Goal: Task Accomplishment & Management: Manage account settings

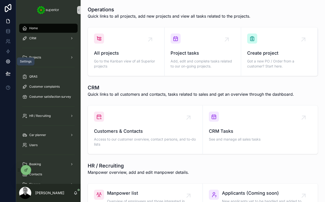
click at [6, 65] on link at bounding box center [8, 61] width 16 height 10
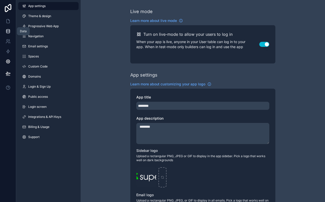
click at [9, 32] on icon at bounding box center [8, 31] width 5 height 5
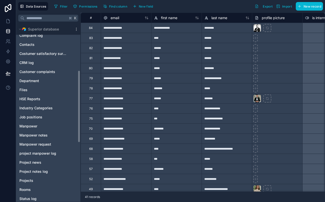
scroll to position [119, 0]
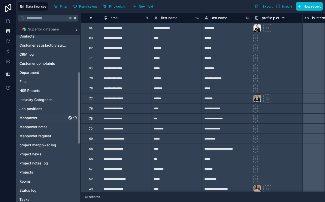
click at [28, 116] on span "Manpower" at bounding box center [28, 117] width 18 height 5
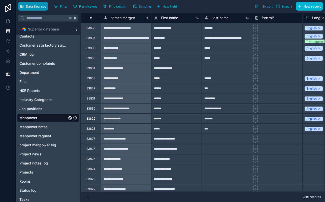
click at [38, 8] on span "Data Sources" at bounding box center [36, 7] width 20 height 4
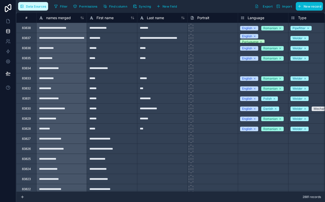
click at [38, 8] on span "Data Sources" at bounding box center [36, 7] width 20 height 4
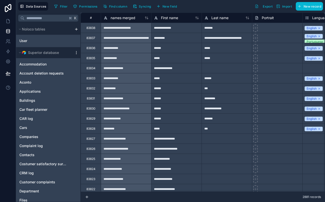
click at [74, 53] on icon "scrollable content" at bounding box center [76, 53] width 4 height 4
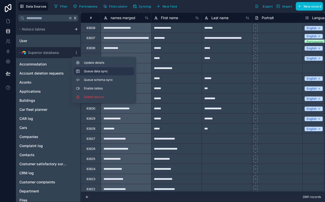
click at [88, 72] on span "Queue data sync" at bounding box center [102, 71] width 36 height 4
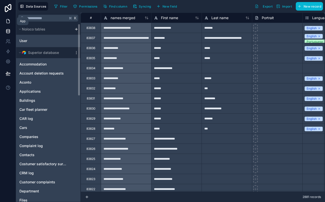
click at [7, 24] on link at bounding box center [8, 21] width 16 height 10
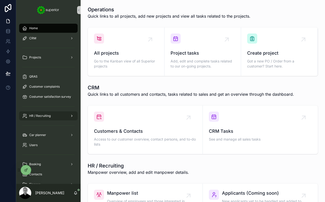
click at [50, 115] on span "HR / Recruiting" at bounding box center [39, 116] width 21 height 4
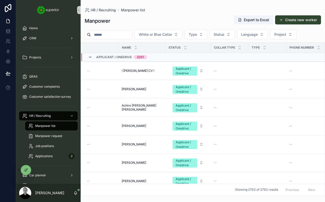
click at [88, 57] on icon "scrollable content" at bounding box center [90, 57] width 4 height 4
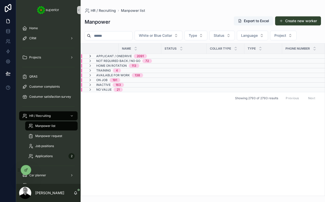
click at [89, 56] on icon "scrollable content" at bounding box center [90, 56] width 4 height 4
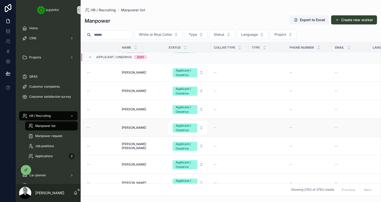
scroll to position [2278, 0]
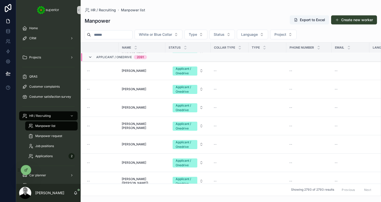
click at [90, 57] on icon "scrollable content" at bounding box center [90, 57] width 4 height 4
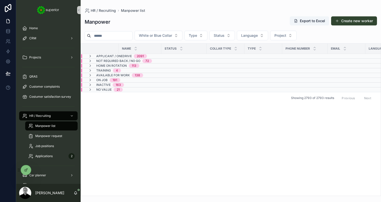
scroll to position [0, 0]
click at [169, 38] on button "White or Blue Collar" at bounding box center [159, 36] width 48 height 10
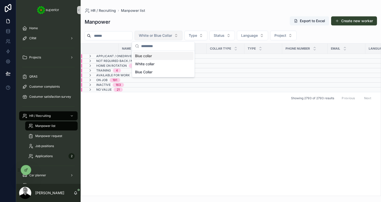
click at [169, 38] on button "White or Blue Collar" at bounding box center [159, 36] width 48 height 10
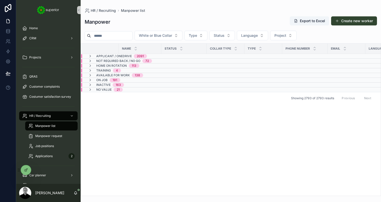
click at [87, 56] on div "Applicant / Onedrive 2091" at bounding box center [117, 56] width 71 height 4
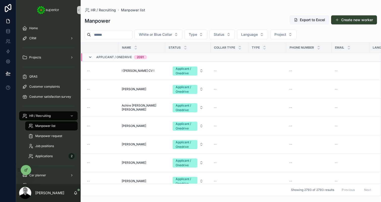
click at [89, 55] on icon "scrollable content" at bounding box center [90, 57] width 4 height 4
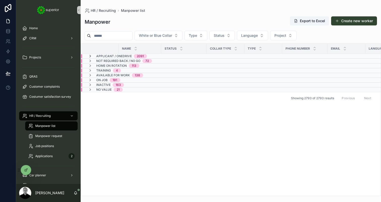
click at [89, 55] on icon "scrollable content" at bounding box center [90, 56] width 4 height 4
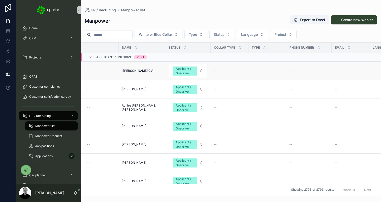
click at [231, 73] on div "--" at bounding box center [230, 71] width 32 height 4
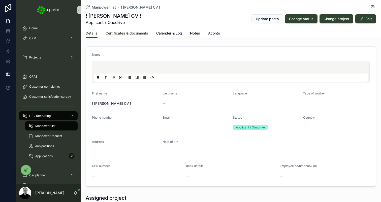
click at [122, 35] on span "Certificates & documents" at bounding box center [127, 33] width 43 height 5
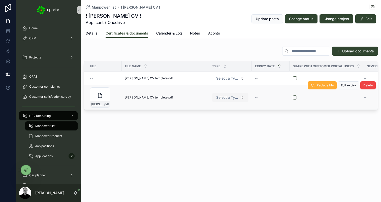
click at [230, 96] on span "Select a Type" at bounding box center [227, 97] width 22 height 5
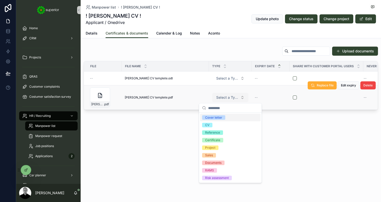
click at [230, 96] on span "Select a Type" at bounding box center [227, 97] width 22 height 5
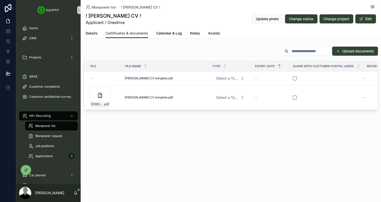
click at [144, 131] on div "Manpower list ! [PERSON_NAME] CV ! ! [PERSON_NAME] CV ! Applicant / Onedrive Up…" at bounding box center [231, 72] width 300 height 144
click at [94, 94] on div "[PERSON_NAME]-CV-templete .pdf" at bounding box center [100, 97] width 20 height 20
click at [96, 36] on span "Details" at bounding box center [92, 33] width 12 height 5
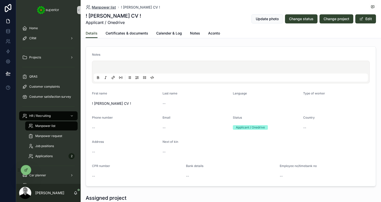
click at [108, 7] on span "Manpower list" at bounding box center [104, 7] width 24 height 5
